Goal: Check status: Check status

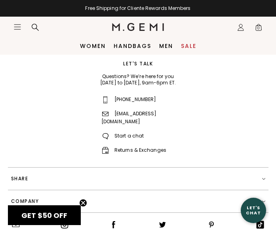
scroll to position [1427, 0]
click at [241, 28] on icon at bounding box center [241, 29] width 6 height 3
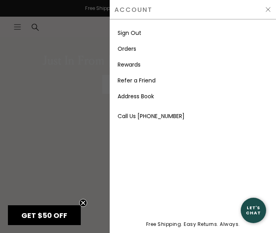
scroll to position [24, 0]
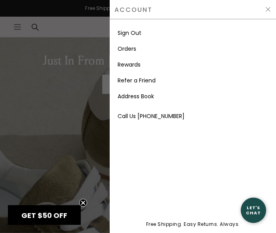
click at [132, 49] on link "Orders" at bounding box center [127, 49] width 19 height 8
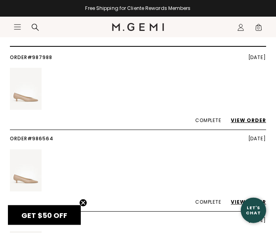
scroll to position [49, 0]
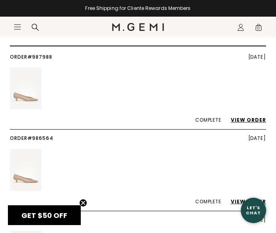
click at [249, 122] on link "View Order" at bounding box center [244, 120] width 43 height 7
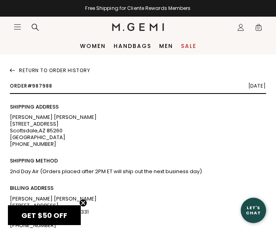
click at [238, 28] on icon "Icons/20x20/profile@2x" at bounding box center [241, 27] width 8 height 8
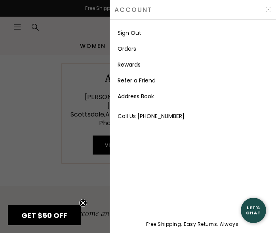
click at [132, 50] on link "Orders" at bounding box center [127, 49] width 19 height 8
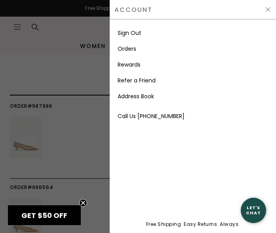
click at [266, 9] on img at bounding box center [268, 9] width 6 height 6
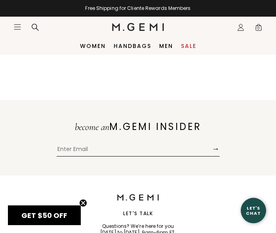
scroll to position [557, 0]
click at [242, 26] on icon "Icons/20x20/profile@2x" at bounding box center [241, 27] width 8 height 8
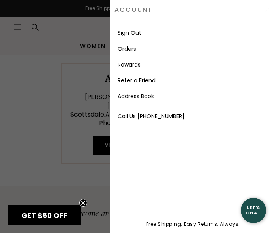
click at [128, 49] on link "Orders" at bounding box center [127, 49] width 19 height 8
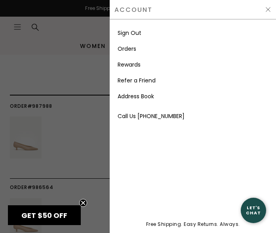
click at [269, 9] on img at bounding box center [268, 9] width 6 height 6
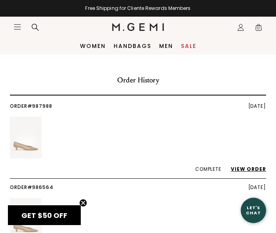
click at [264, 11] on div "Free Shipping for Cliente Rewards Members" at bounding box center [138, 8] width 276 height 6
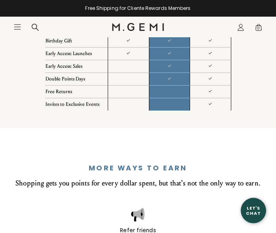
scroll to position [887, 0]
click at [21, 31] on icon "Icons/20x20/hamburger@2x" at bounding box center [17, 27] width 8 height 8
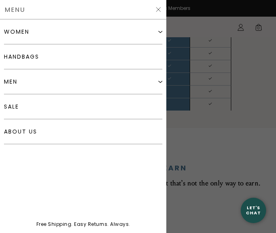
click at [244, 29] on div at bounding box center [138, 116] width 276 height 233
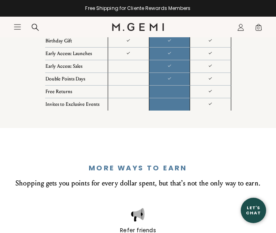
click at [243, 28] on icon "Icons/20x20/profile@2x" at bounding box center [241, 27] width 8 height 8
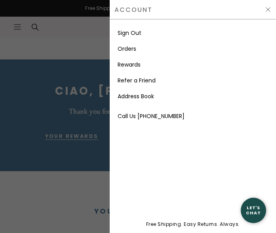
scroll to position [23, 0]
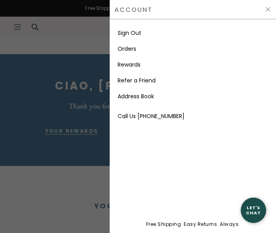
click at [133, 49] on link "Orders" at bounding box center [127, 49] width 19 height 8
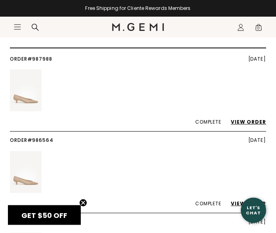
scroll to position [48, 0]
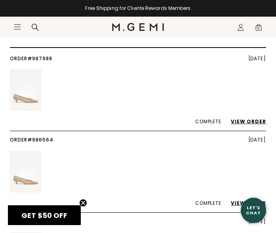
click at [52, 56] on link "Order #987988" at bounding box center [31, 58] width 42 height 7
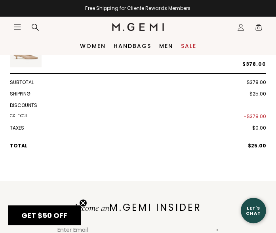
scroll to position [222, 0]
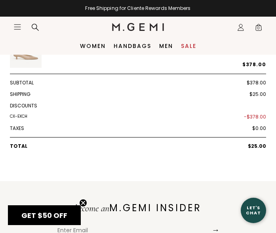
click at [241, 29] on icon "Icons/20x20/profile@2x" at bounding box center [241, 27] width 8 height 8
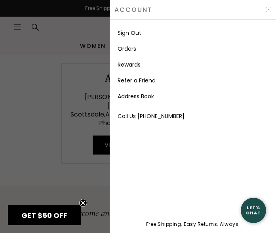
click at [266, 12] on img at bounding box center [268, 9] width 6 height 6
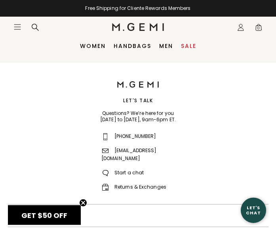
scroll to position [199, 0]
